Goal: Find specific page/section: Find specific page/section

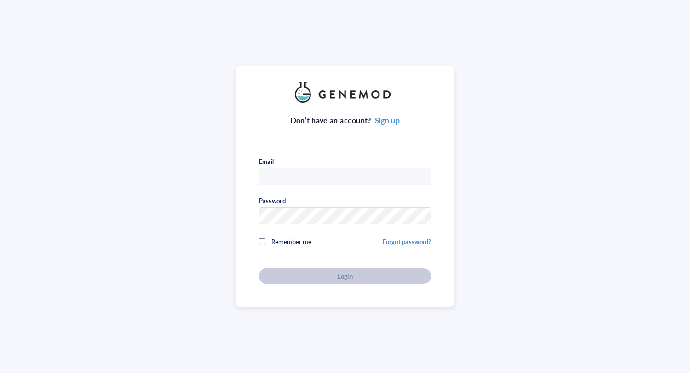
type input "[EMAIL_ADDRESS][DOMAIN_NAME]"
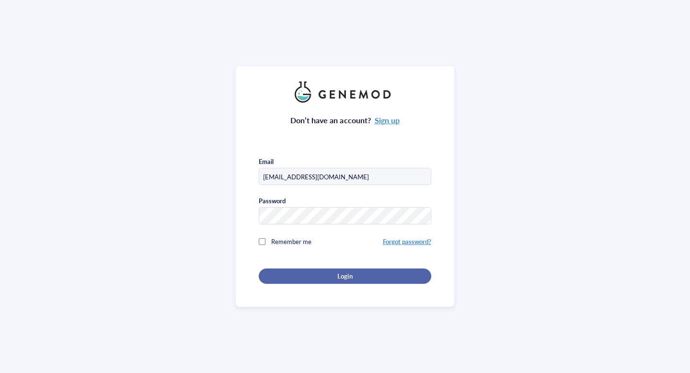
click at [349, 272] on span "Login" at bounding box center [344, 276] width 15 height 9
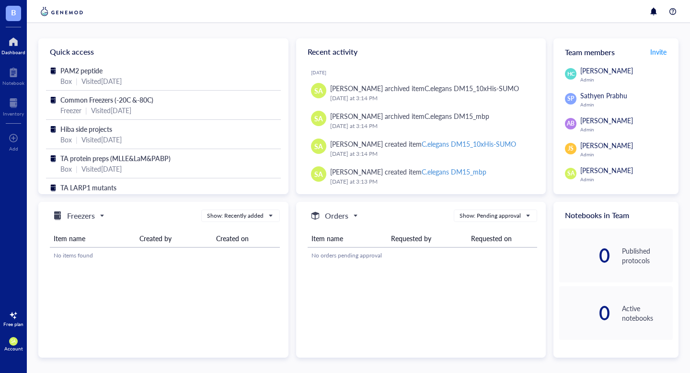
click at [10, 42] on div at bounding box center [13, 41] width 24 height 15
click at [85, 210] on h5 "Freezers" at bounding box center [81, 215] width 28 height 11
click at [83, 214] on h5 "Freezers" at bounding box center [81, 215] width 28 height 11
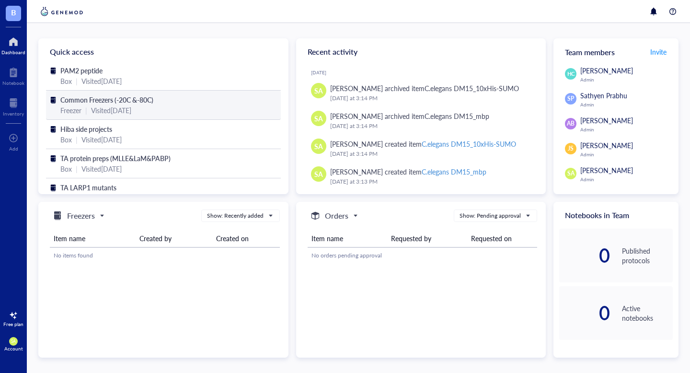
click at [99, 99] on span "Common Freezers (-20C &-80C)" at bounding box center [106, 100] width 93 height 10
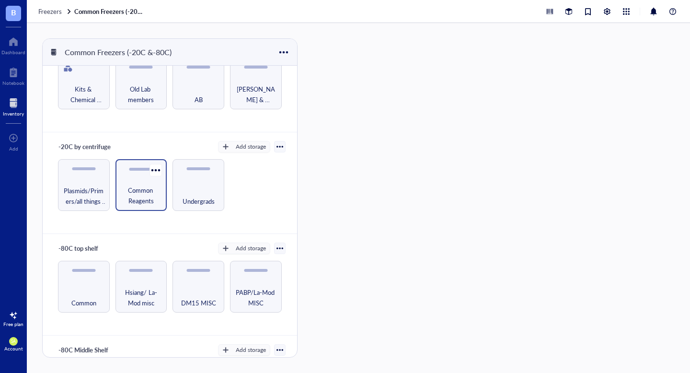
scroll to position [35, 0]
click at [90, 194] on span "Plasmids/Primers/all things nucleic acid" at bounding box center [84, 194] width 42 height 21
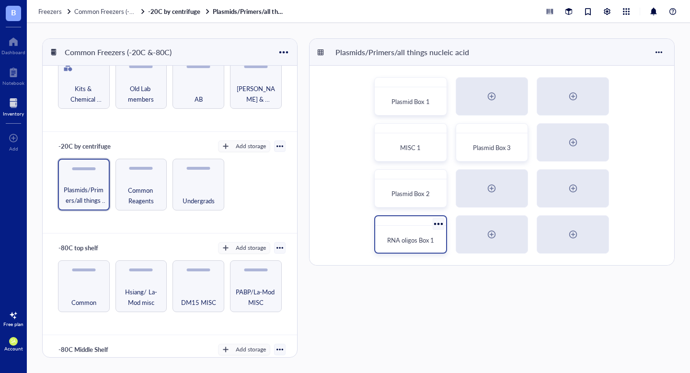
click at [408, 227] on div "RNA oligos Box 1" at bounding box center [410, 234] width 72 height 38
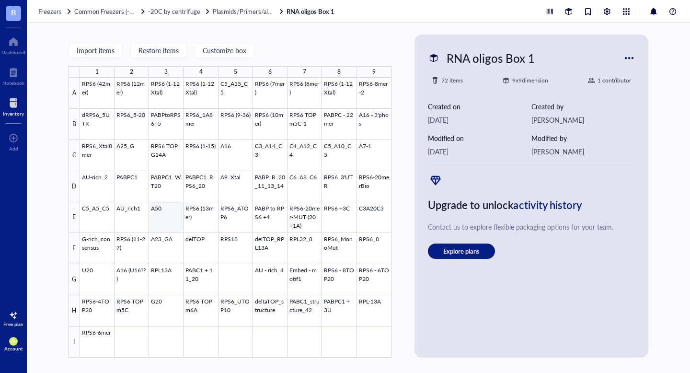
click at [164, 217] on div at bounding box center [235, 218] width 311 height 280
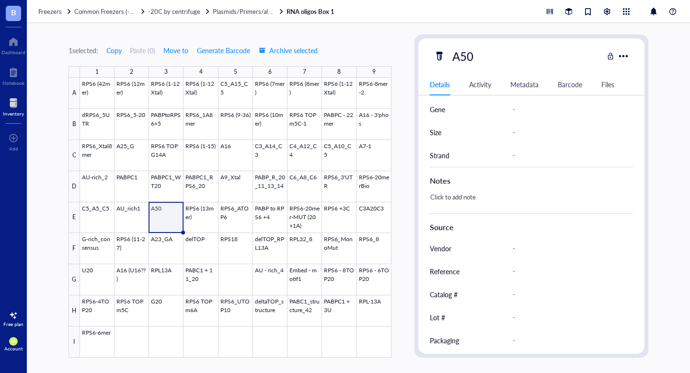
scroll to position [360, 0]
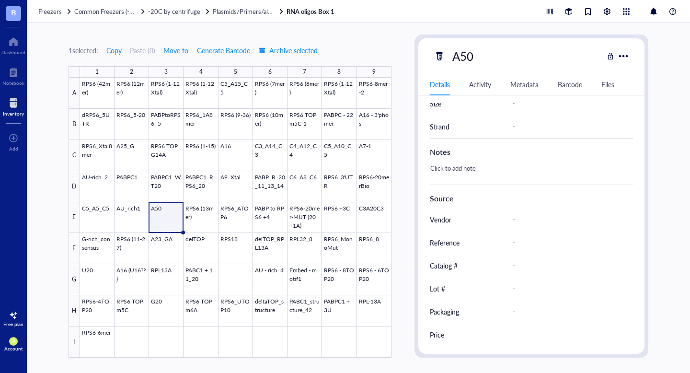
click at [187, 17] on div "Freezers Common Freezers (-20C &-80C) -20C by centrifuge Plasmids/Primers/all t…" at bounding box center [358, 11] width 663 height 23
click at [227, 9] on span "Plasmids/Primers/all things nucleic acid" at bounding box center [266, 11] width 107 height 9
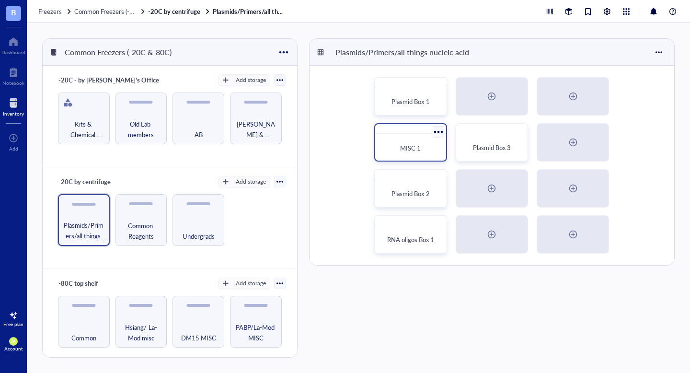
click at [408, 150] on span "MISC 1" at bounding box center [410, 147] width 21 height 9
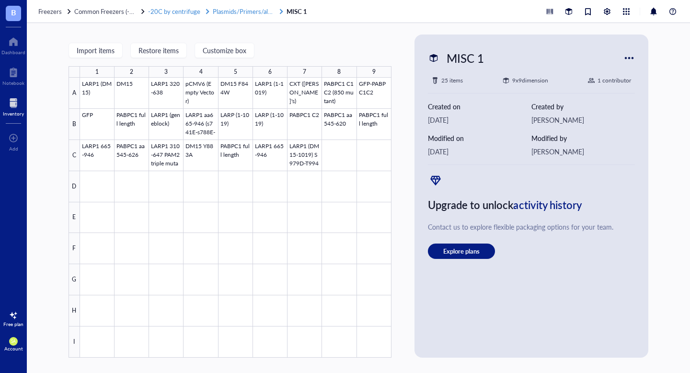
click at [224, 12] on span "Plasmids/Primers/all things nucleic acid" at bounding box center [266, 11] width 107 height 9
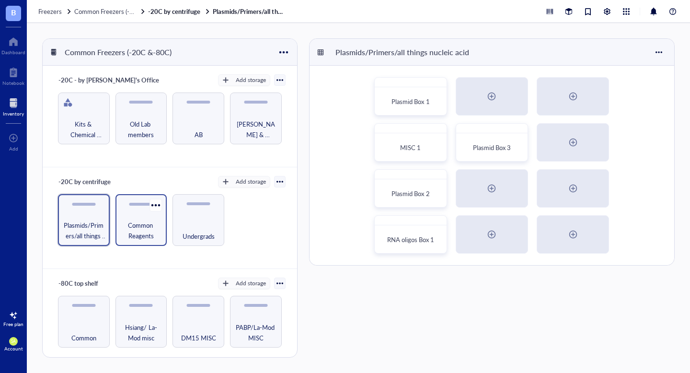
click at [141, 222] on span "Common Reagents" at bounding box center [141, 230] width 42 height 21
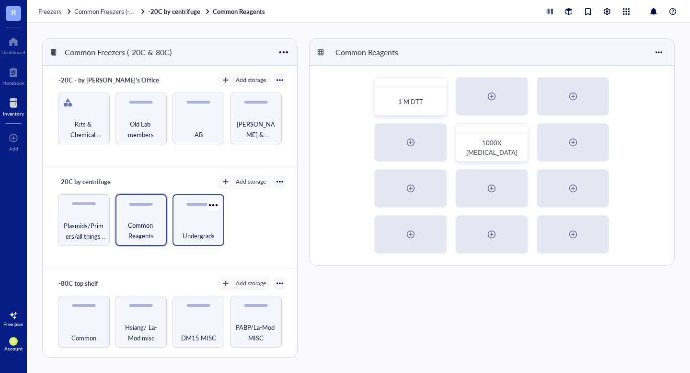
click at [198, 232] on span "Undergrads" at bounding box center [198, 235] width 32 height 11
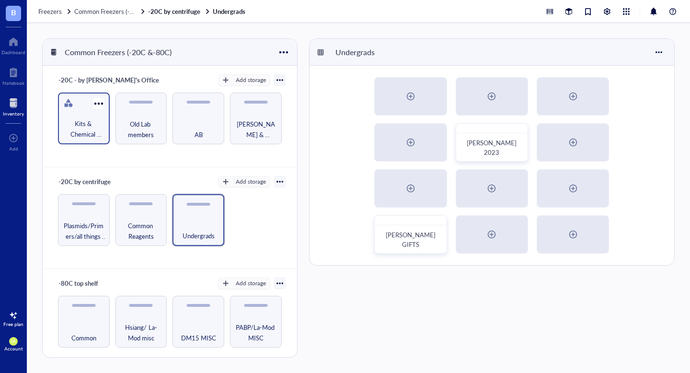
click at [83, 127] on span "Kits & Chemical Reagents" at bounding box center [84, 128] width 42 height 21
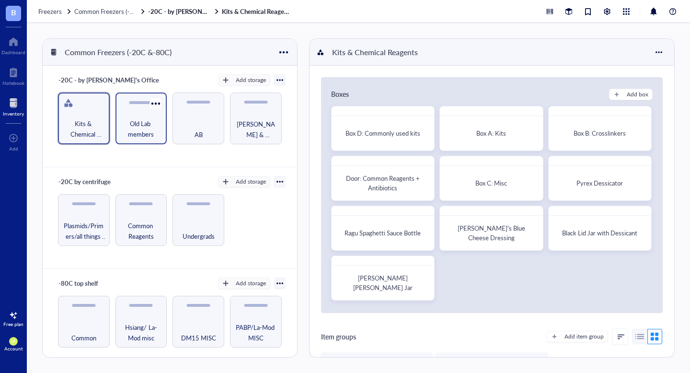
click at [131, 136] on span "Old Lab members" at bounding box center [141, 128] width 42 height 21
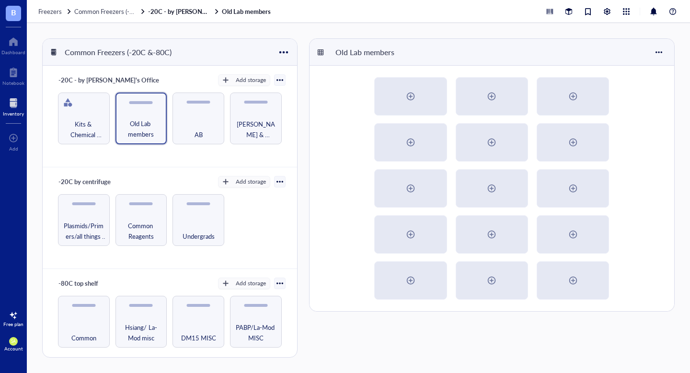
click at [73, 143] on div "-20C - by [PERSON_NAME]'s Office Add storage Kits & Chemical Reagents Old Lab m…" at bounding box center [170, 117] width 254 height 102
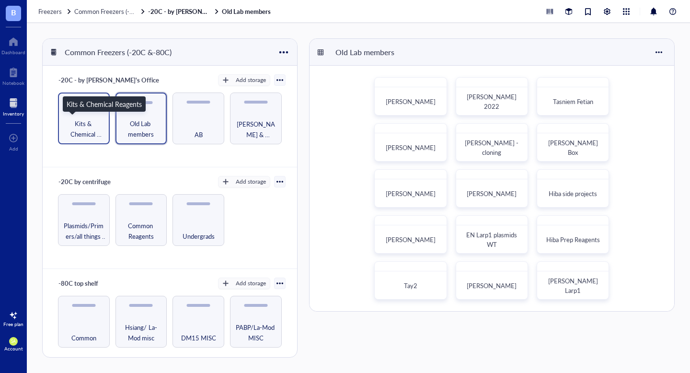
click at [83, 131] on span "Kits & Chemical Reagents" at bounding box center [84, 128] width 42 height 21
